Goal: Find specific page/section: Find specific page/section

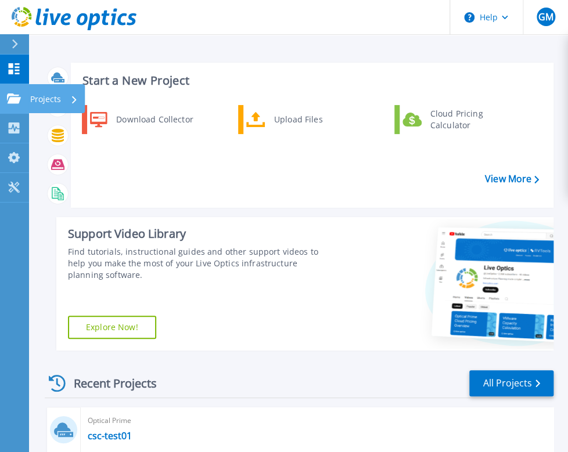
click at [10, 100] on icon at bounding box center [14, 98] width 14 height 10
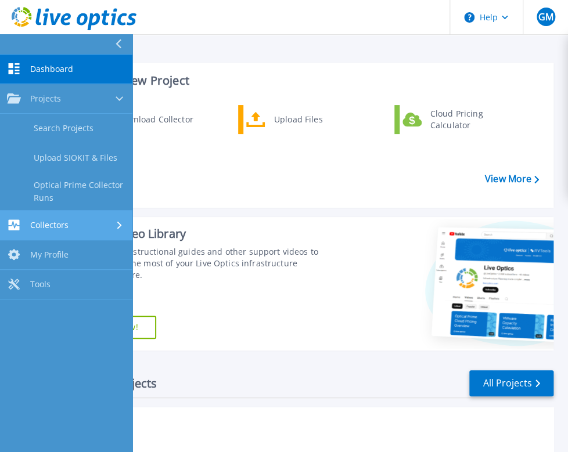
click at [57, 230] on div "Collectors" at bounding box center [38, 224] width 62 height 11
